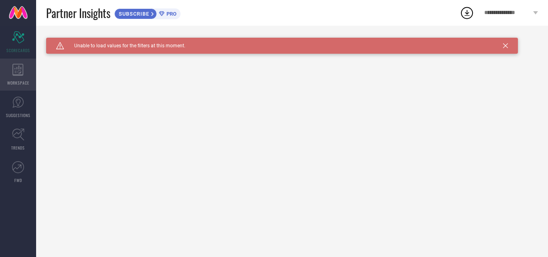
click at [4, 71] on div "WORKSPACE" at bounding box center [18, 75] width 36 height 32
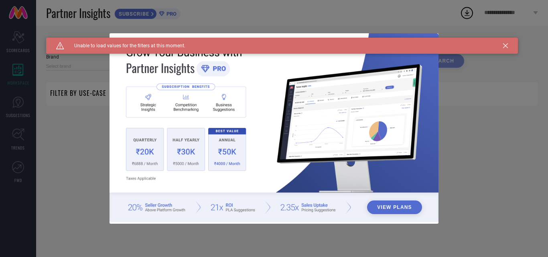
type input "1 STOP FASHION"
type input "All"
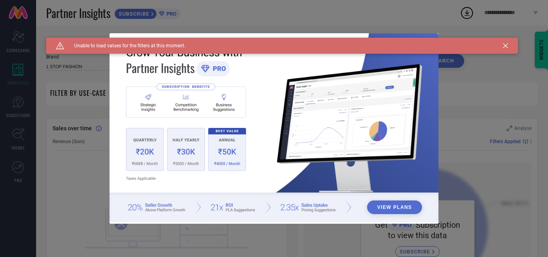
click at [505, 45] on icon at bounding box center [505, 45] width 5 height 5
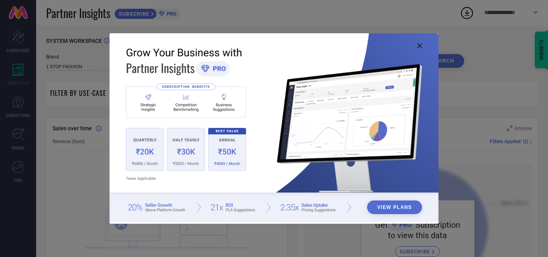
click at [418, 46] on icon at bounding box center [420, 45] width 5 height 5
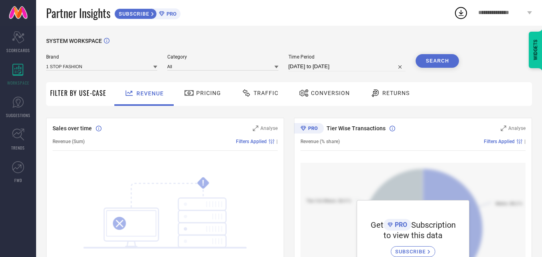
click at [440, 61] on button "Search" at bounding box center [437, 61] width 43 height 14
click at [26, 104] on link "SUGGESTIONS" at bounding box center [18, 107] width 36 height 32
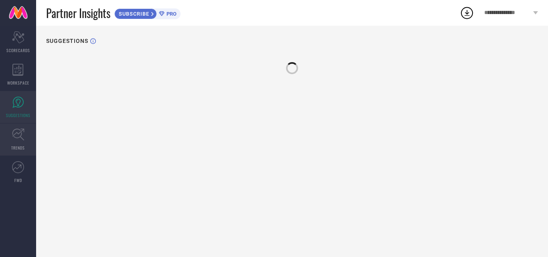
click at [14, 139] on icon at bounding box center [18, 134] width 12 height 12
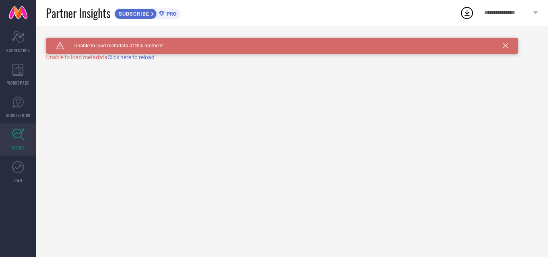
click at [495, 21] on div "**********" at bounding box center [512, 13] width 74 height 26
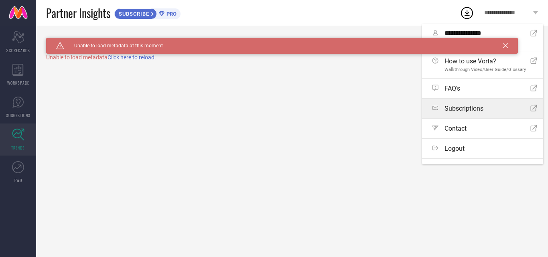
click at [466, 102] on link "Subscriptions Open Icon" at bounding box center [482, 109] width 121 height 20
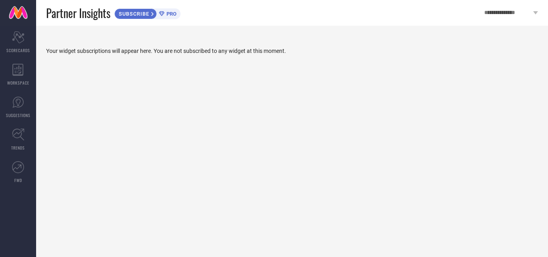
click at [171, 15] on span "PRO" at bounding box center [171, 14] width 12 height 6
